Goal: Task Accomplishment & Management: Manage account settings

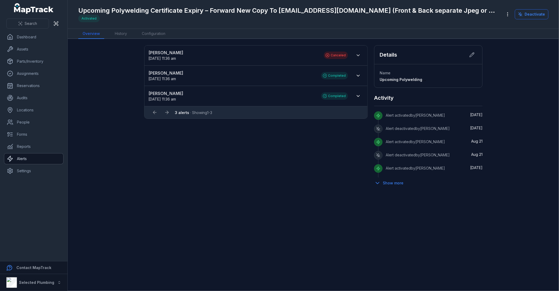
click at [40, 157] on link "Alerts" at bounding box center [33, 158] width 59 height 11
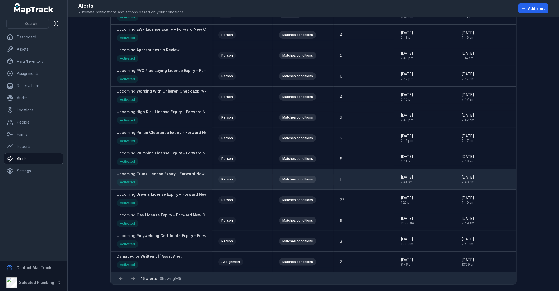
scroll to position [89, 0]
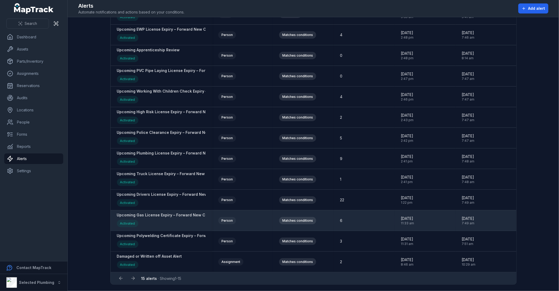
click at [165, 216] on strong "Upcoming Gas License Expiry – Forward New Copy To [EMAIL_ADDRESS][DOMAIN_NAME] …" at bounding box center [235, 215] width 236 height 5
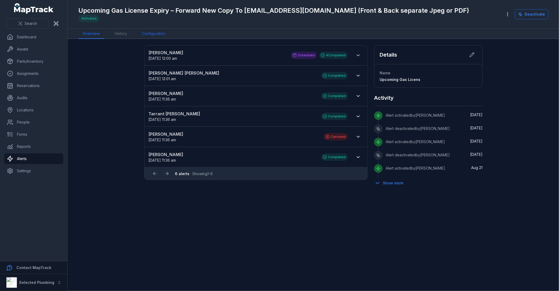
click at [152, 33] on link "Configuration" at bounding box center [154, 34] width 32 height 10
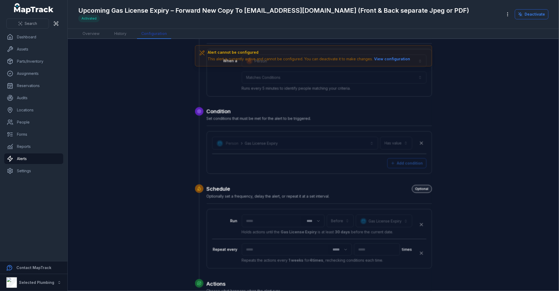
scroll to position [164, 0]
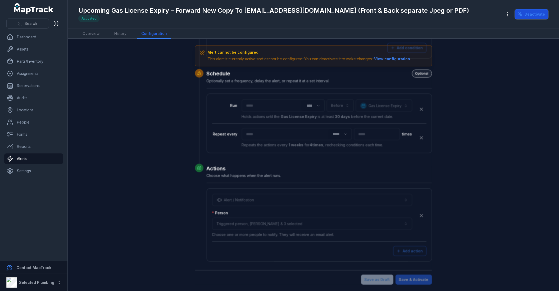
click at [535, 13] on button "Deactivate" at bounding box center [532, 14] width 34 height 10
